Goal: Task Accomplishment & Management: Complete application form

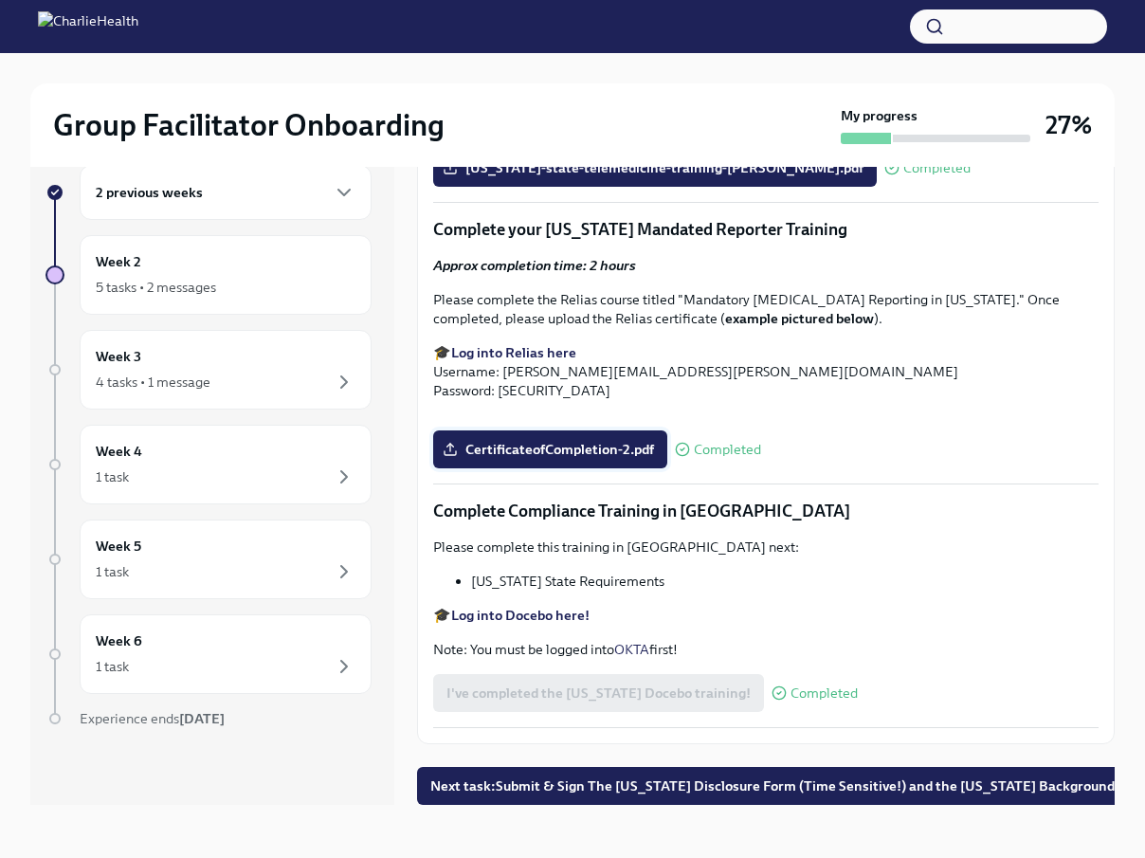
scroll to position [32, 0]
click at [646, 795] on button "Next task : Submit & Sign The Utah Disclosure Form (Time Sensitive!) and the Lo…" at bounding box center [793, 786] width 753 height 38
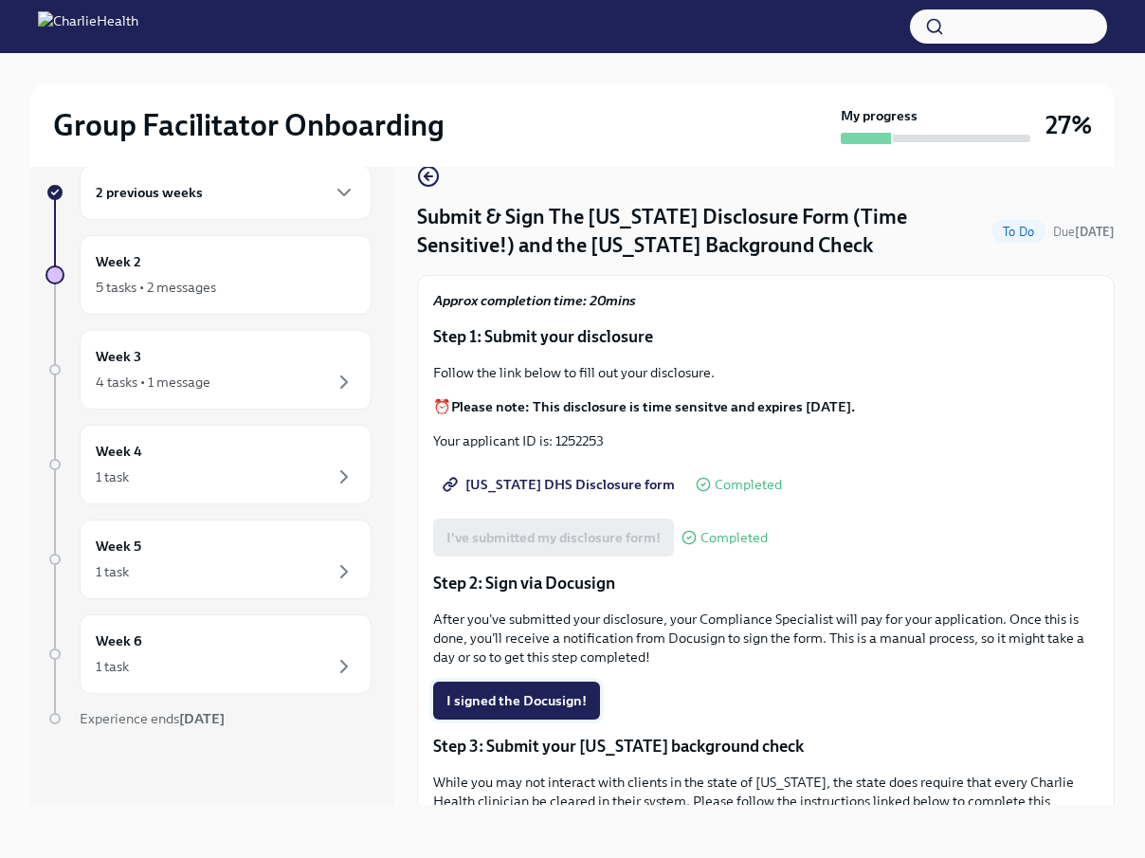
click at [583, 702] on span "I signed the Docusign!" at bounding box center [516, 700] width 140 height 19
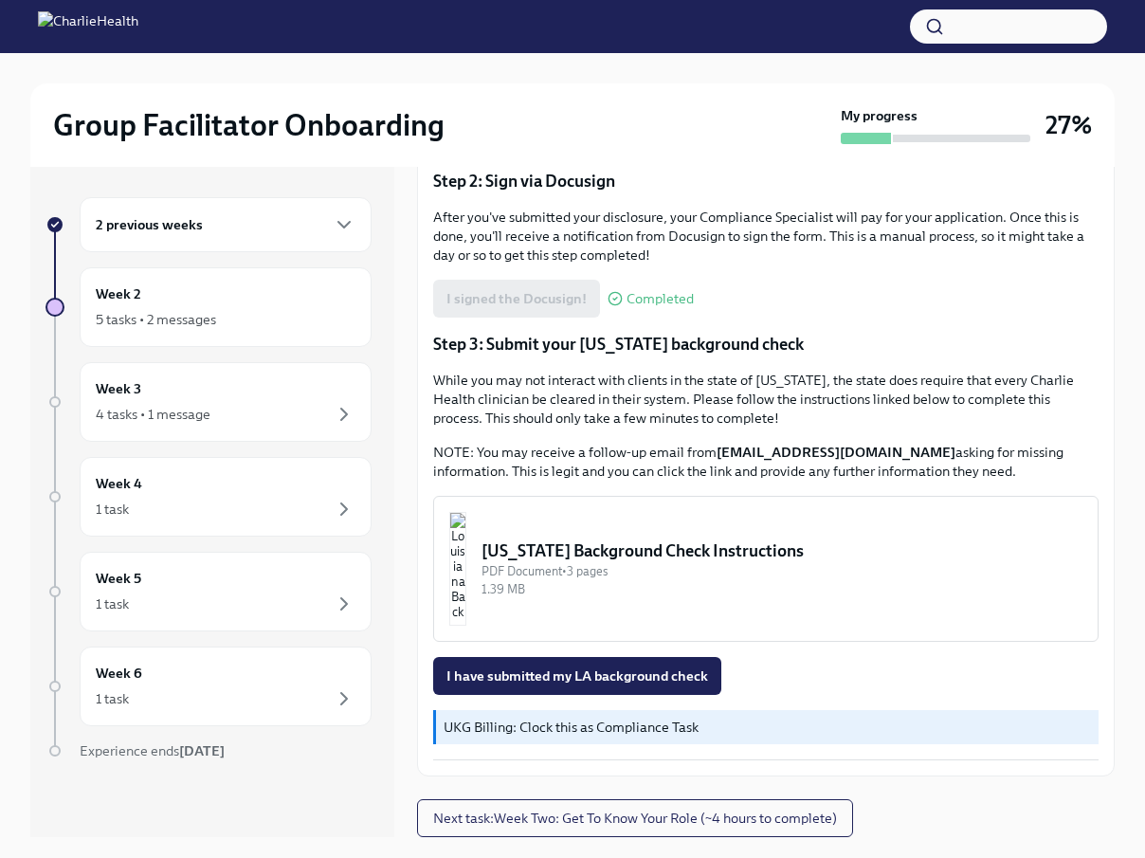
scroll to position [434, 0]
click at [466, 581] on img "button" at bounding box center [457, 569] width 17 height 114
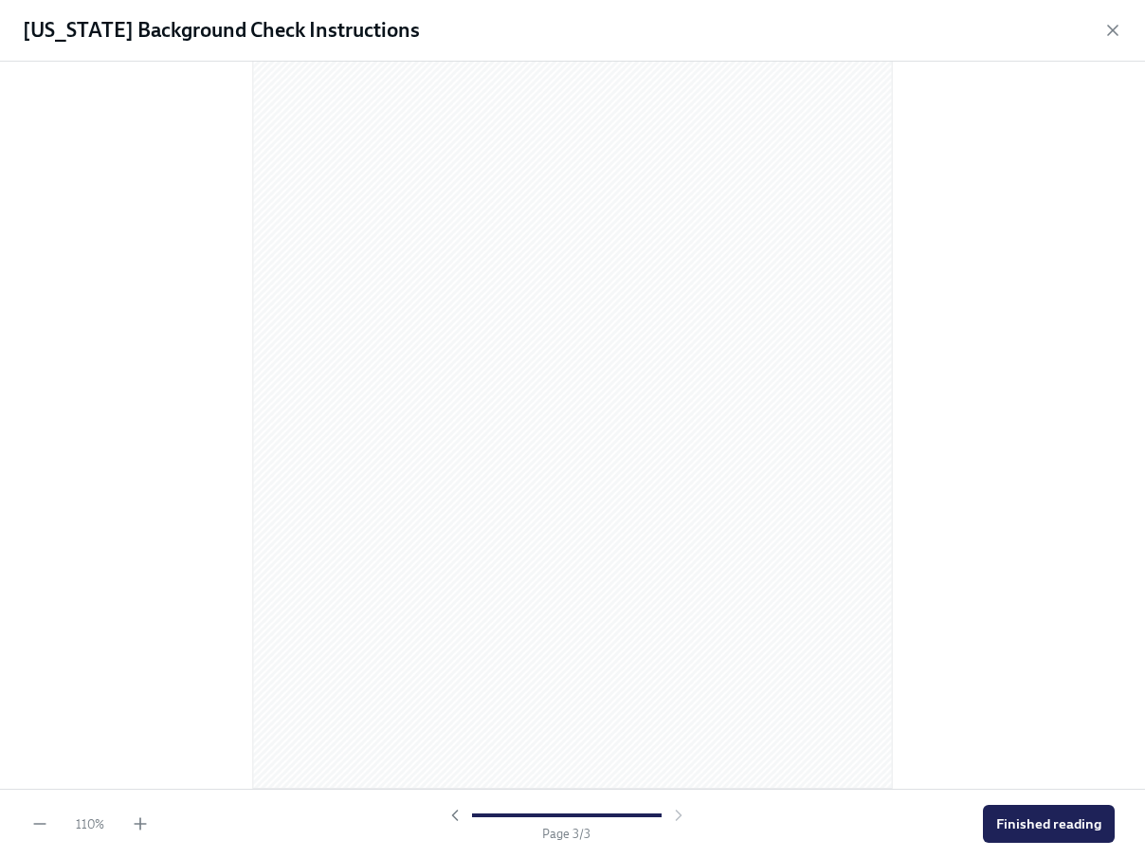
scroll to position [1817, 0]
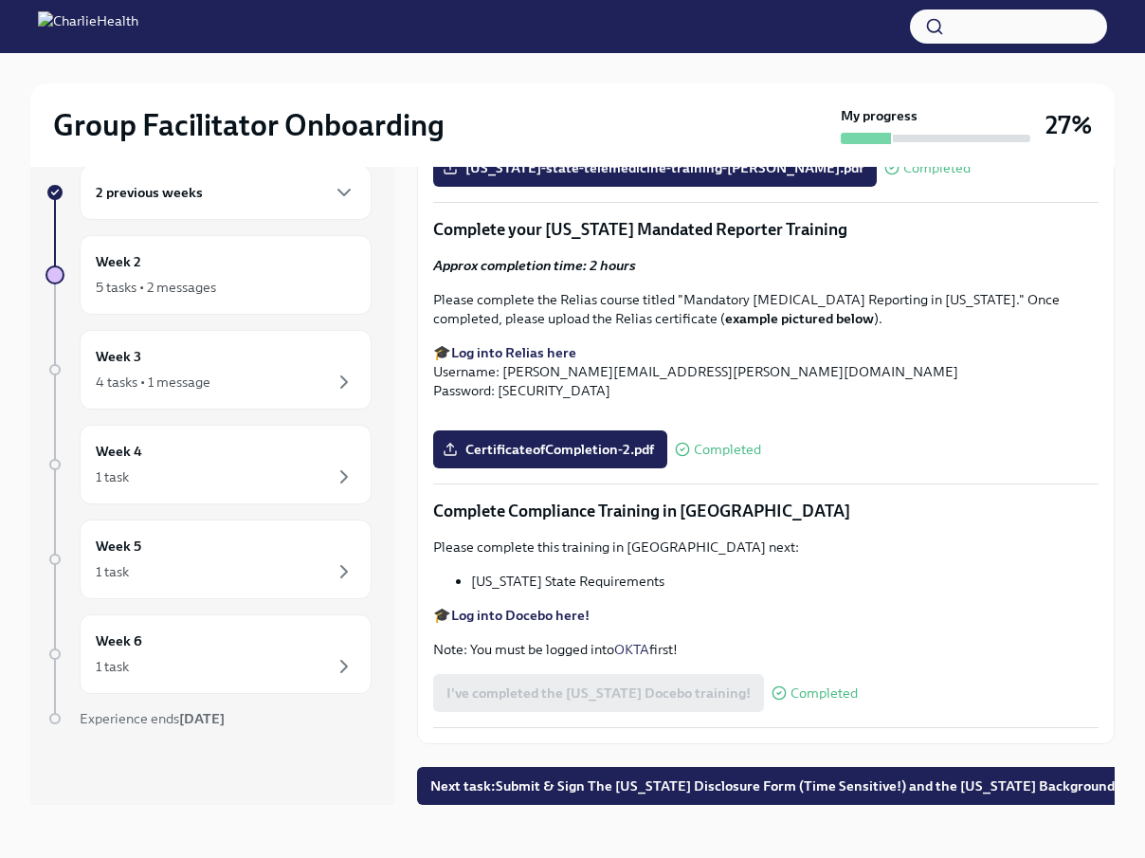
scroll to position [32, 0]
click at [564, 792] on span "Next task : Submit & Sign The Utah Disclosure Form (Time Sensitive!) and the Lo…" at bounding box center [793, 785] width 726 height 19
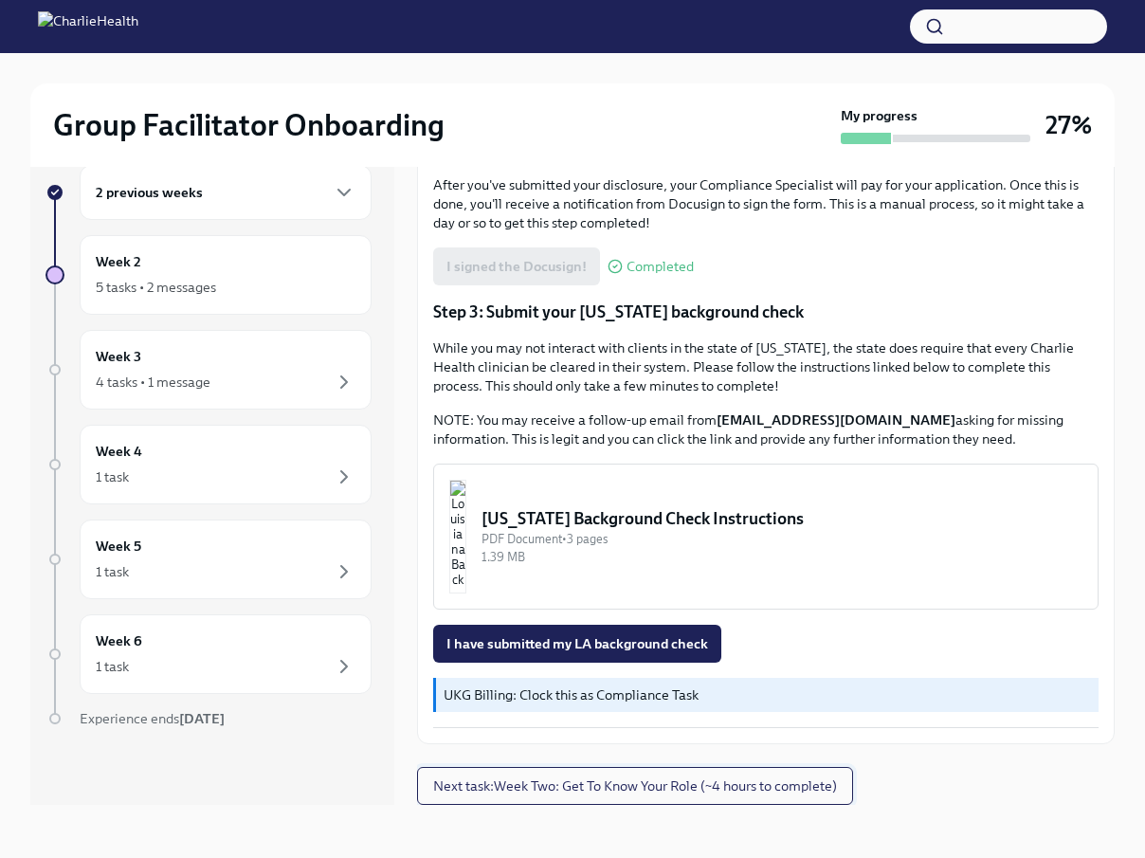
scroll to position [434, 0]
click at [645, 787] on span "Next task : Week Two: Get To Know Your Role (~4 hours to complete)" at bounding box center [635, 785] width 404 height 19
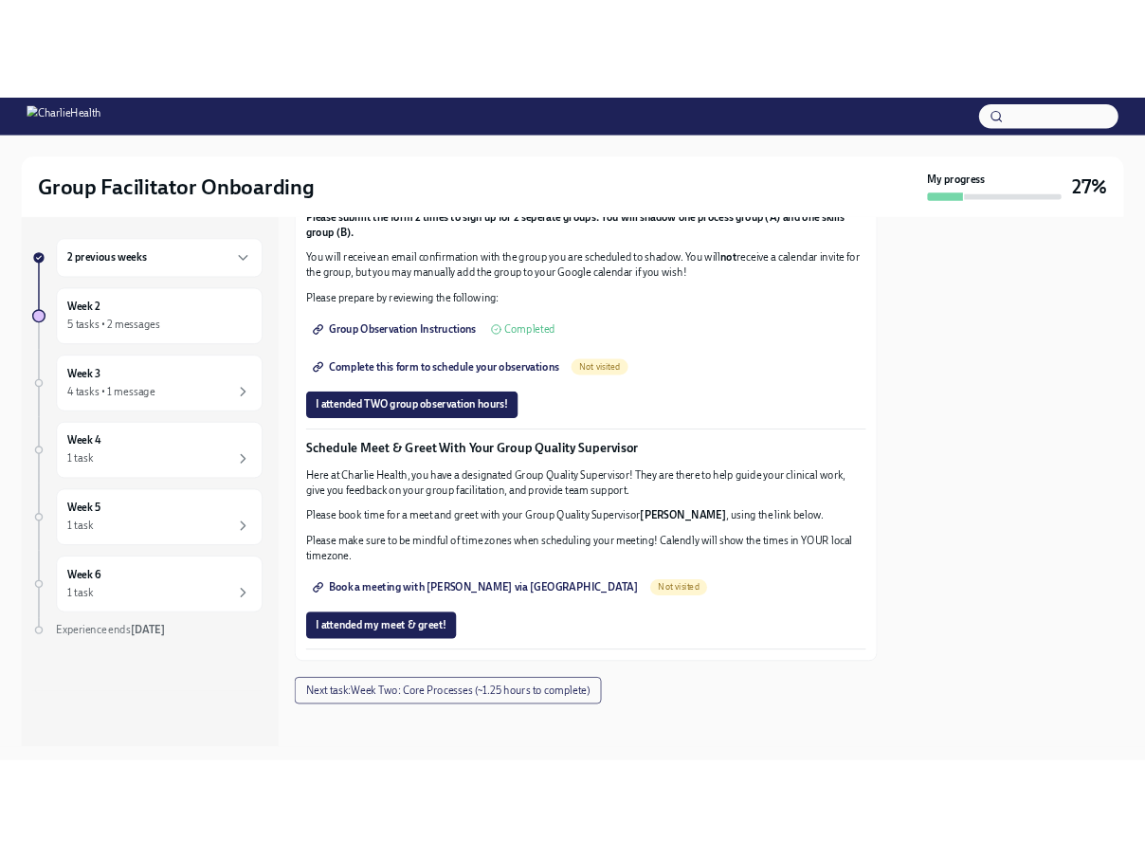
scroll to position [1620, 0]
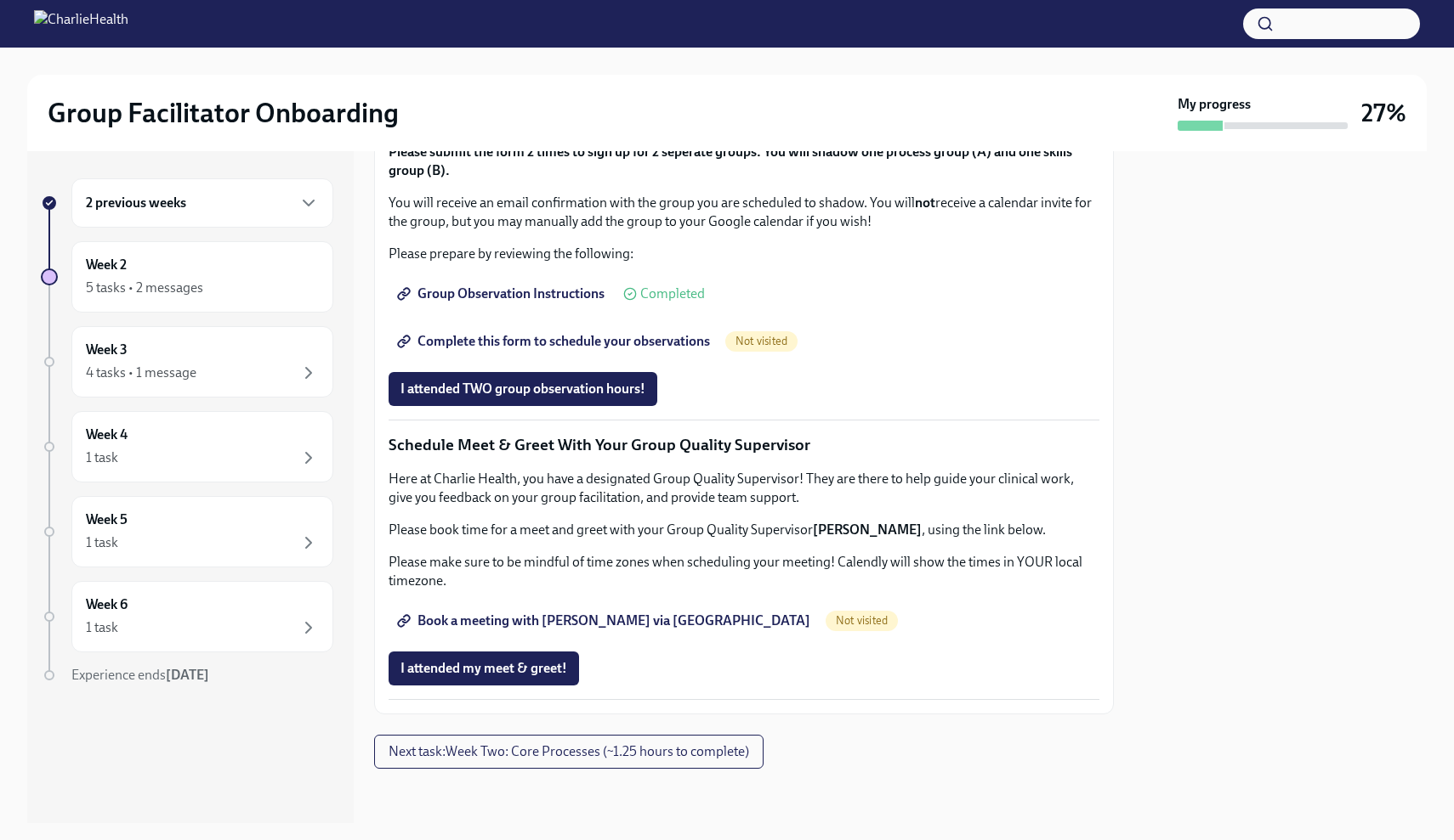
click at [546, 302] on span "Group Observation Instructions" at bounding box center [501, 293] width 204 height 17
click at [640, 351] on span "Complete this form to schedule your observations" at bounding box center [554, 342] width 309 height 17
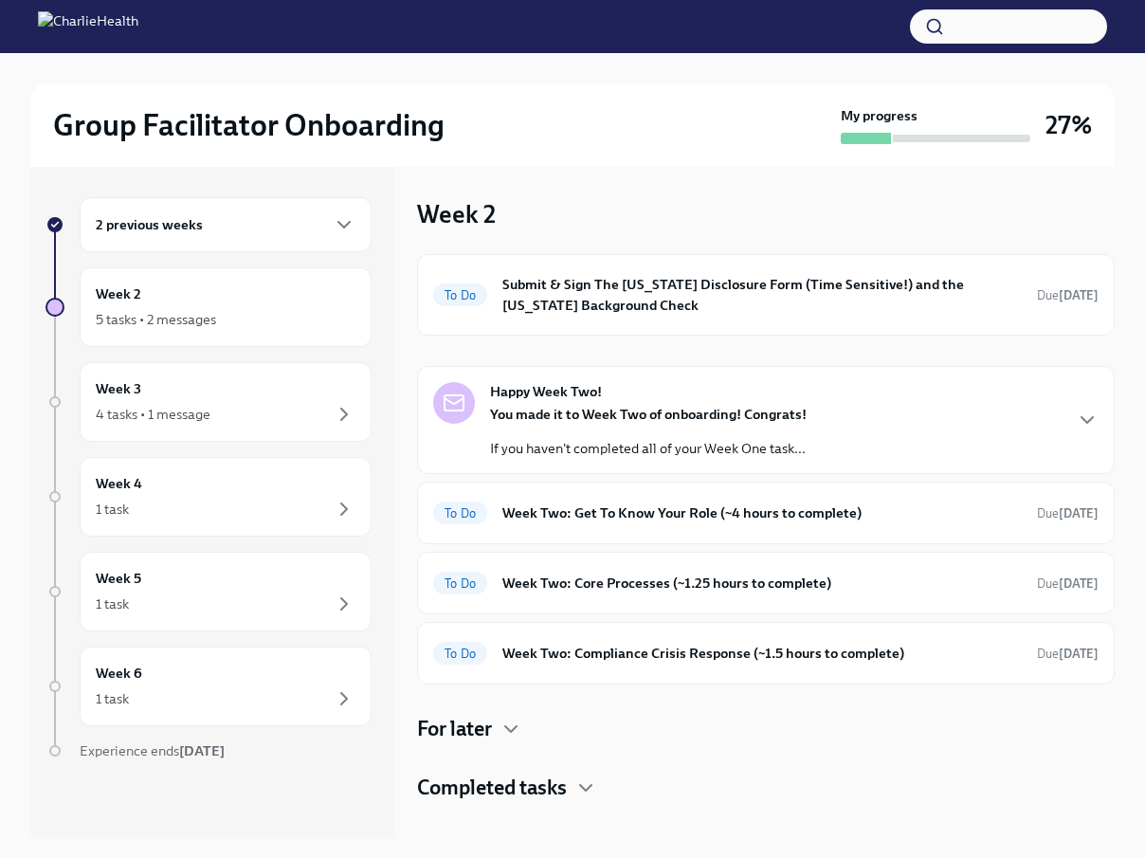
click at [478, 728] on h4 "For later" at bounding box center [454, 729] width 75 height 28
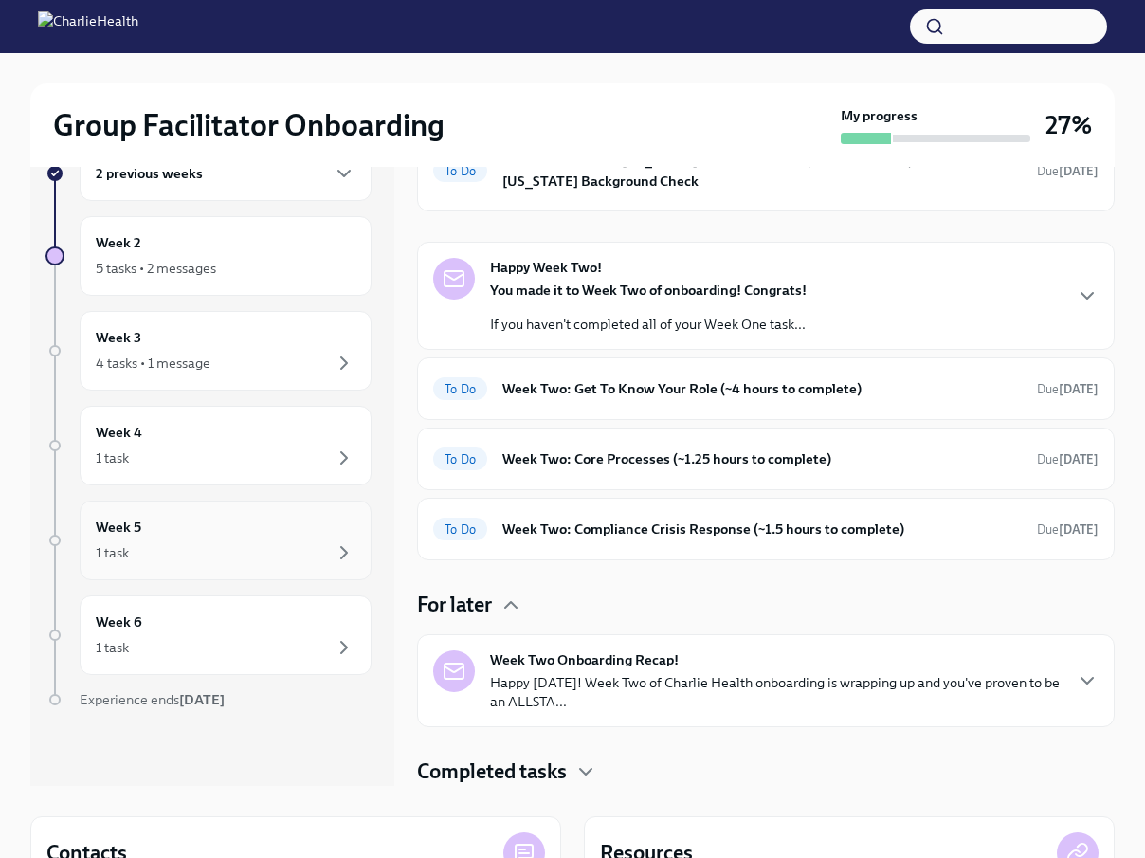
scroll to position [49, 1]
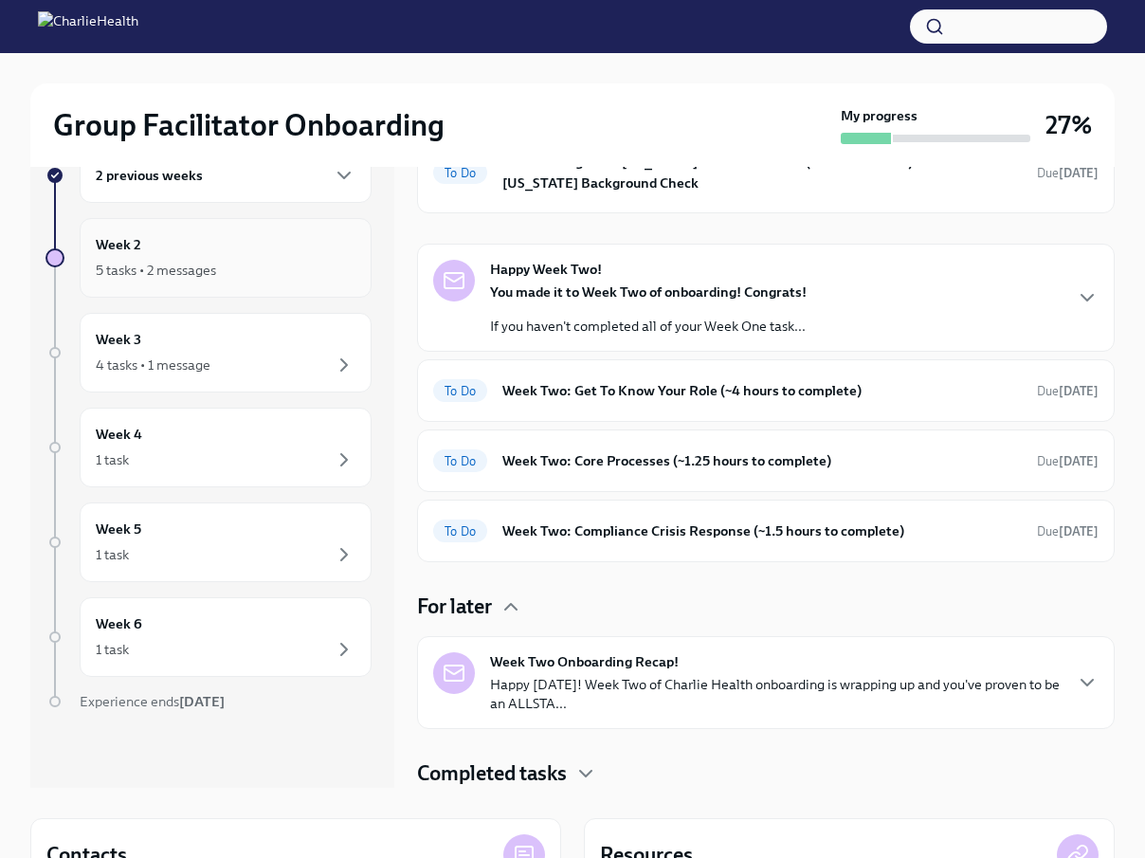
click at [253, 270] on div "5 tasks • 2 messages" at bounding box center [226, 270] width 260 height 23
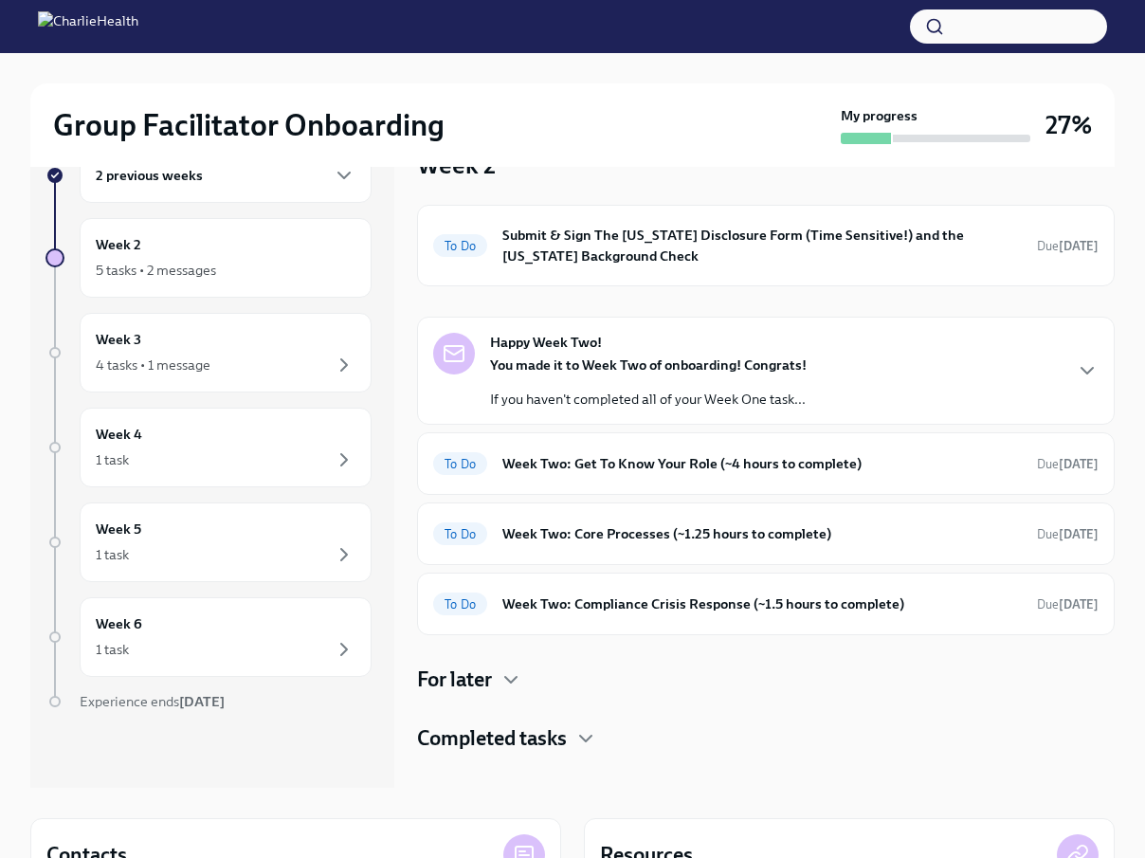
scroll to position [2, 0]
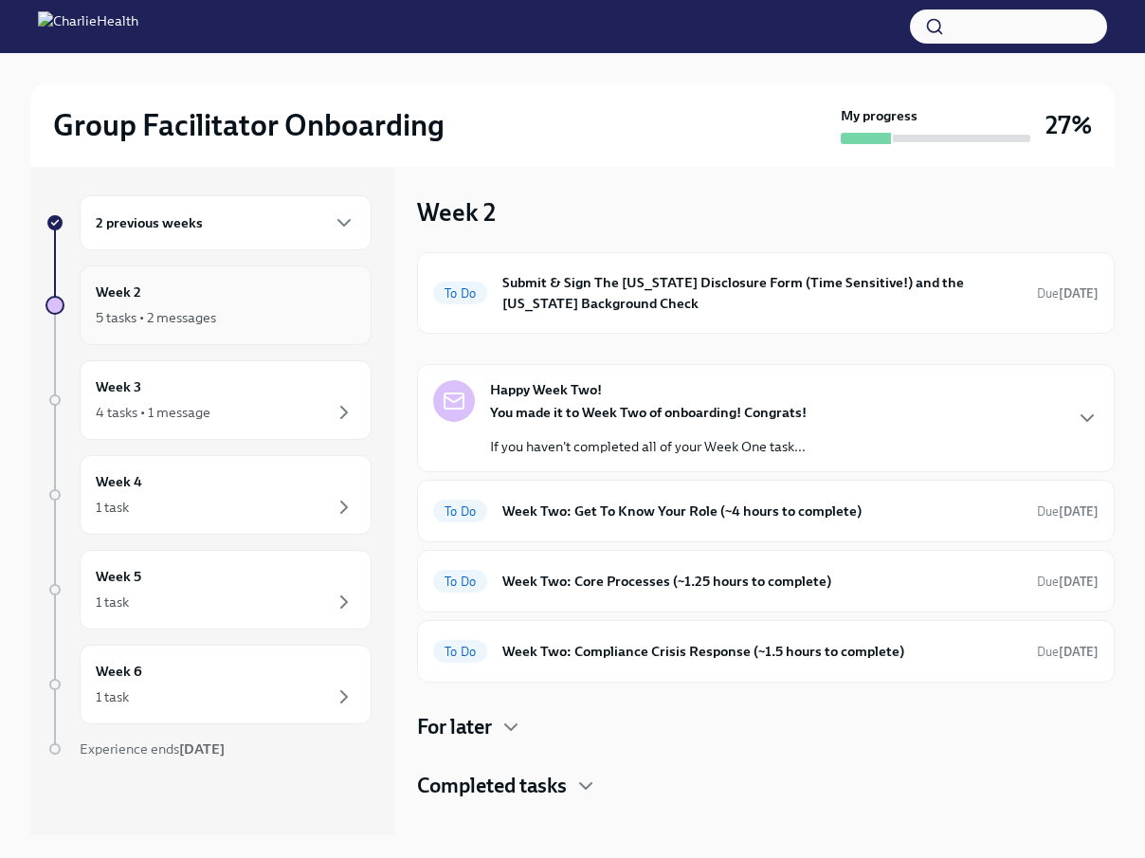
click at [191, 320] on div "5 tasks • 2 messages" at bounding box center [156, 317] width 120 height 19
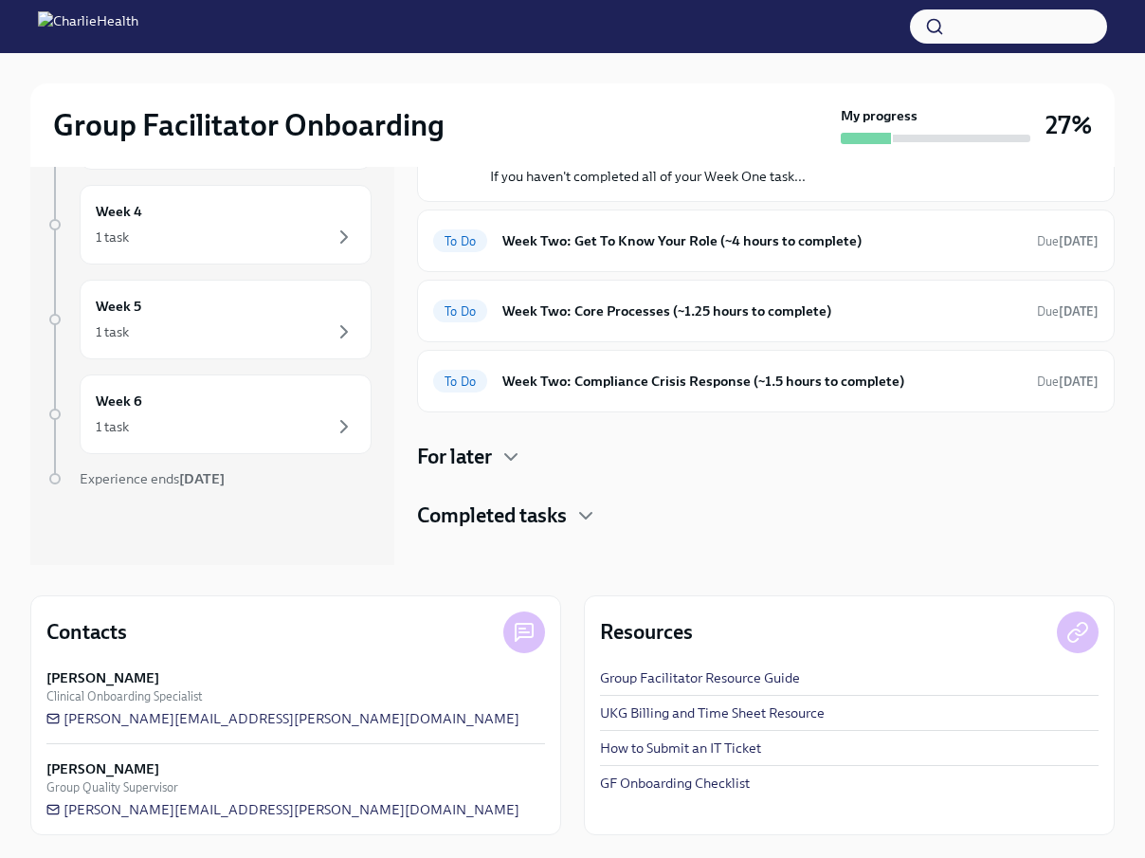
scroll to position [272, 0]
click at [264, 420] on div "1 task" at bounding box center [226, 426] width 260 height 23
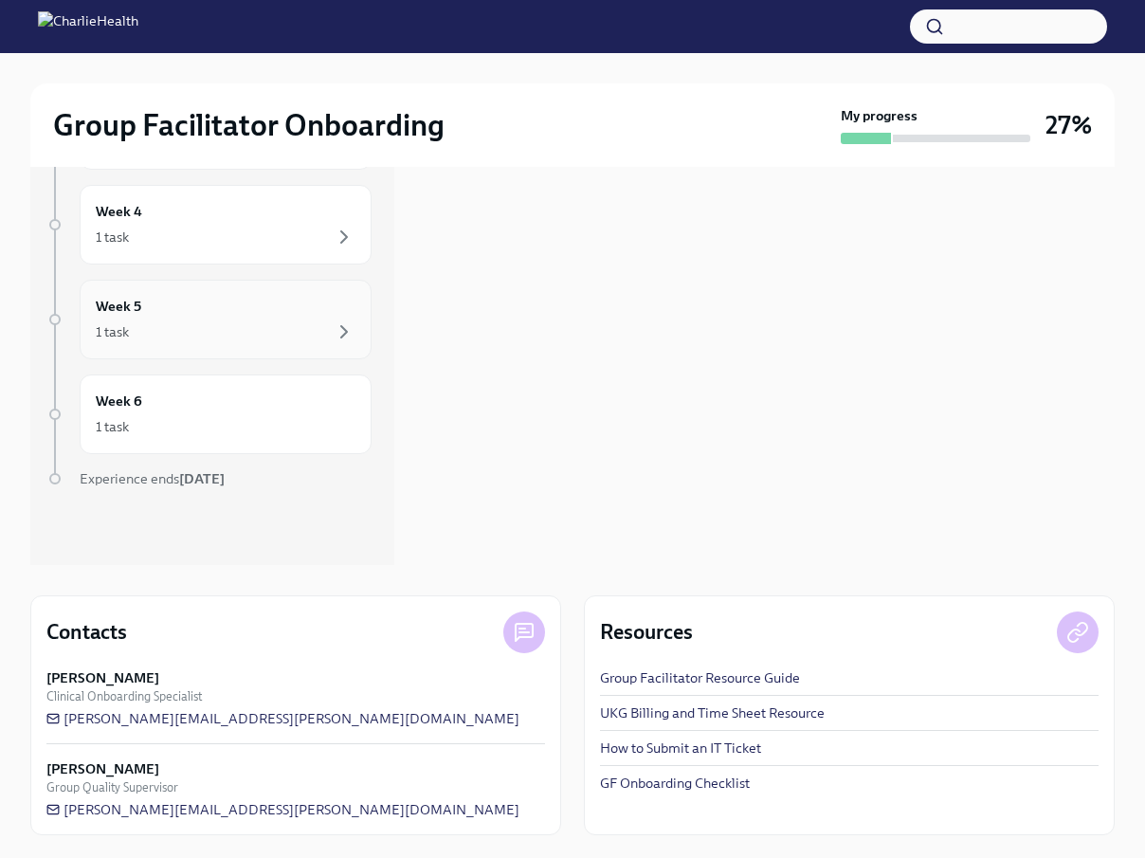
click at [133, 310] on h6 "Week 5" at bounding box center [118, 306] width 45 height 21
click at [130, 217] on h6 "Week 4" at bounding box center [119, 211] width 46 height 21
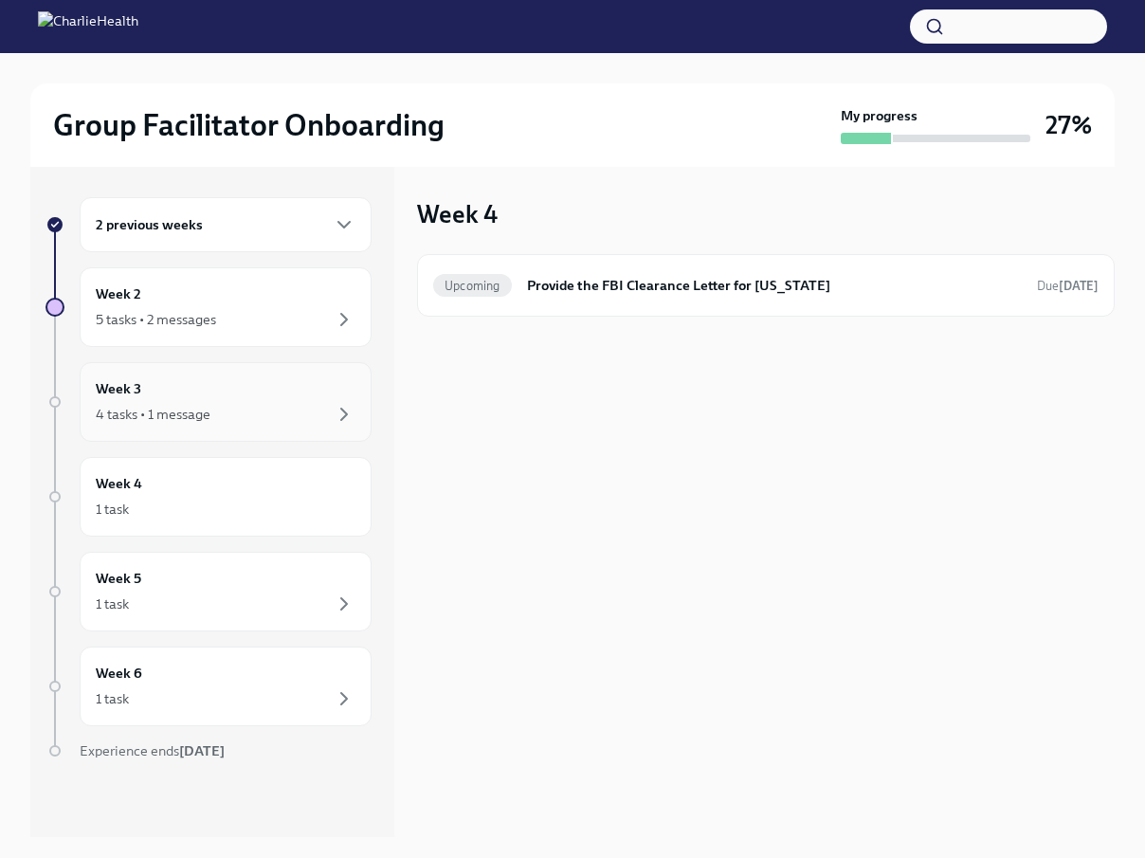
click at [136, 388] on h6 "Week 3" at bounding box center [118, 388] width 45 height 21
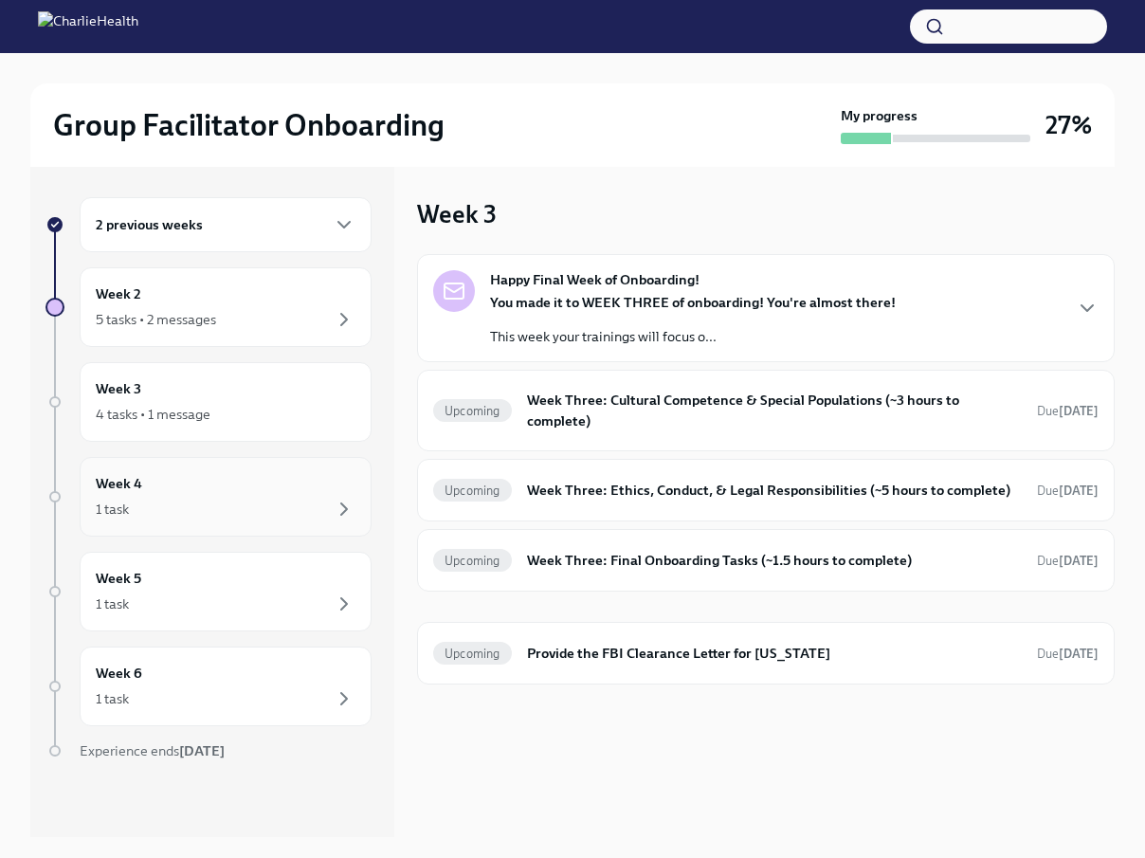
click at [136, 487] on h6 "Week 4" at bounding box center [119, 483] width 46 height 21
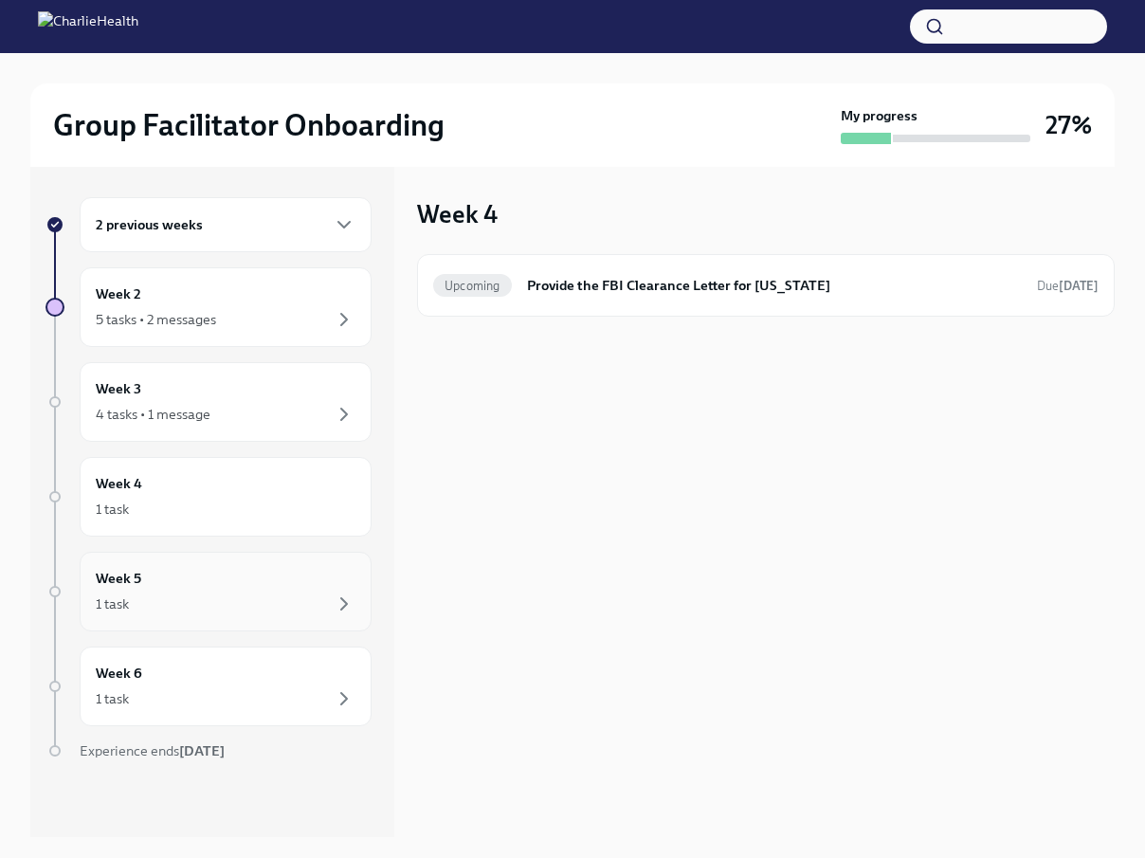
click at [136, 573] on h6 "Week 5" at bounding box center [118, 578] width 45 height 21
click at [132, 668] on h6 "Week 6" at bounding box center [119, 673] width 46 height 21
